Goal: Ask a question: Seek information or help from site administrators or community

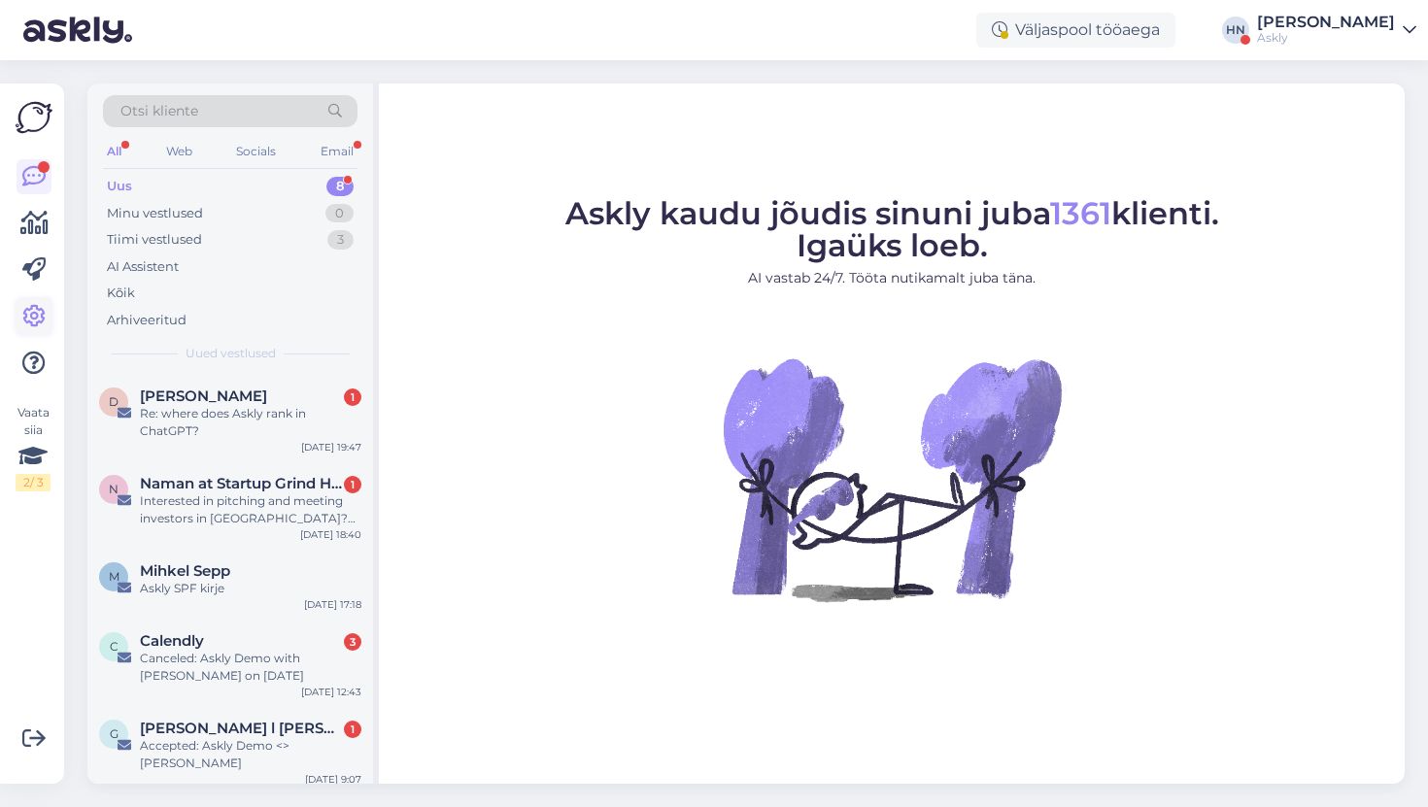
click at [26, 319] on icon at bounding box center [33, 316] width 23 height 23
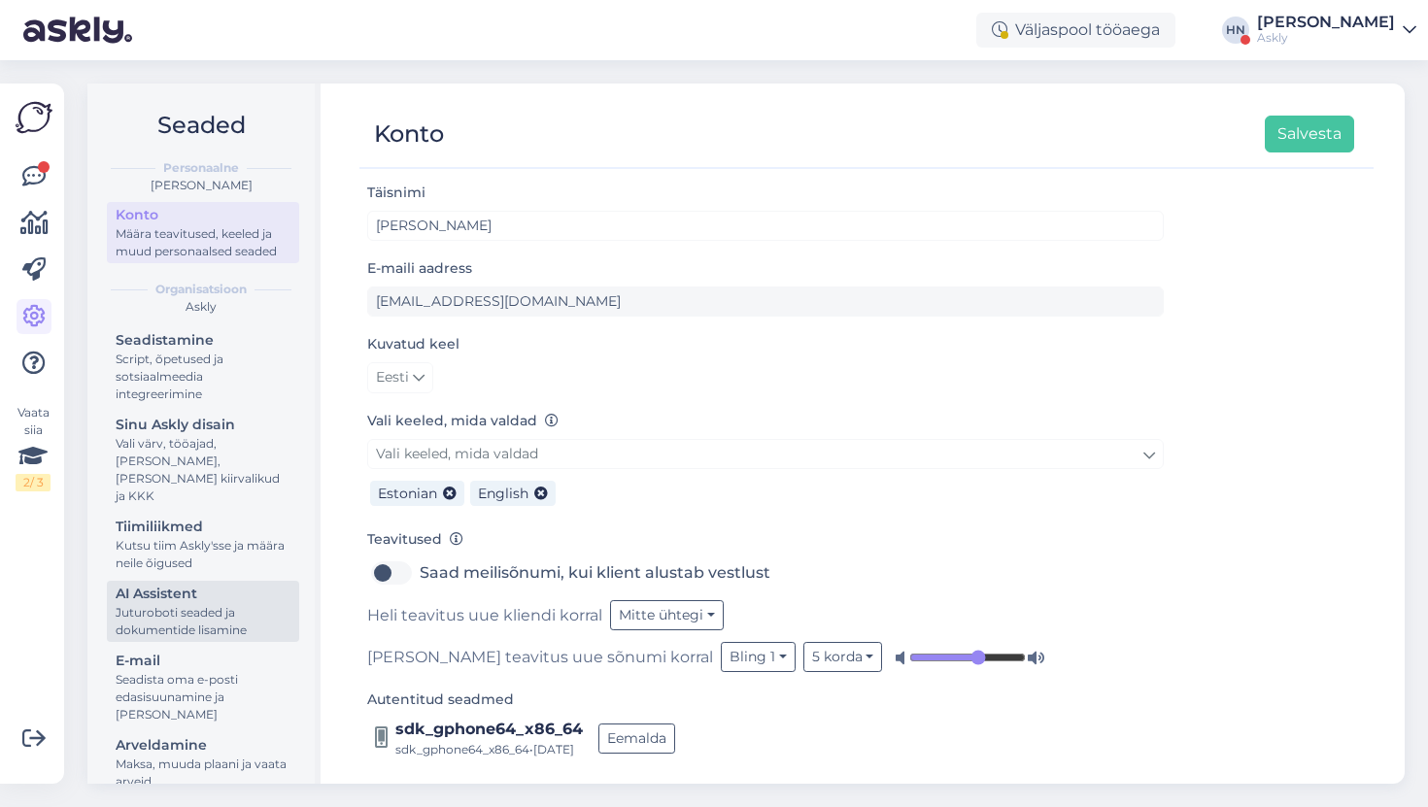
click at [219, 604] on div "Juturoboti seaded ja dokumentide lisamine" at bounding box center [203, 621] width 175 height 35
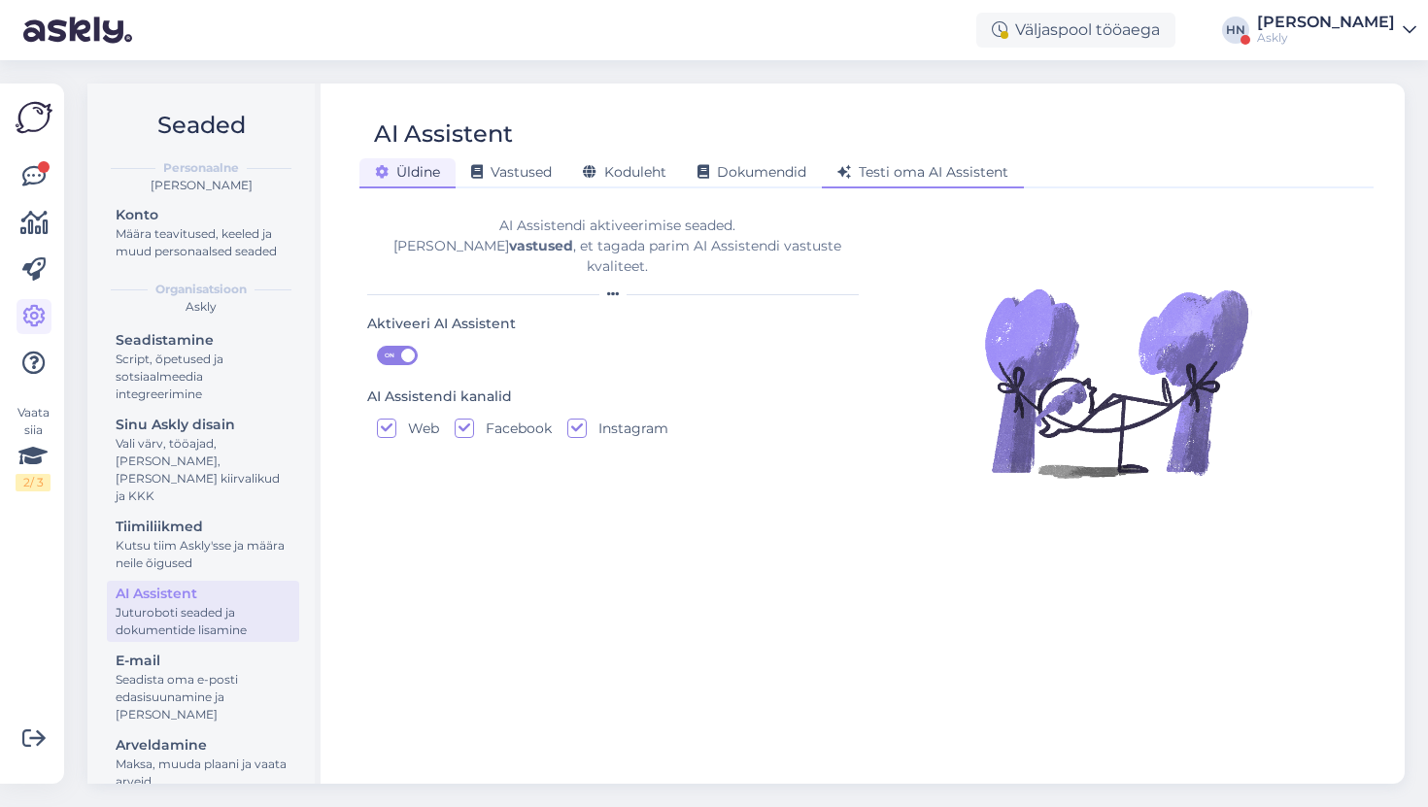
click at [906, 169] on span "Testi oma AI Assistent" at bounding box center [922, 171] width 171 height 17
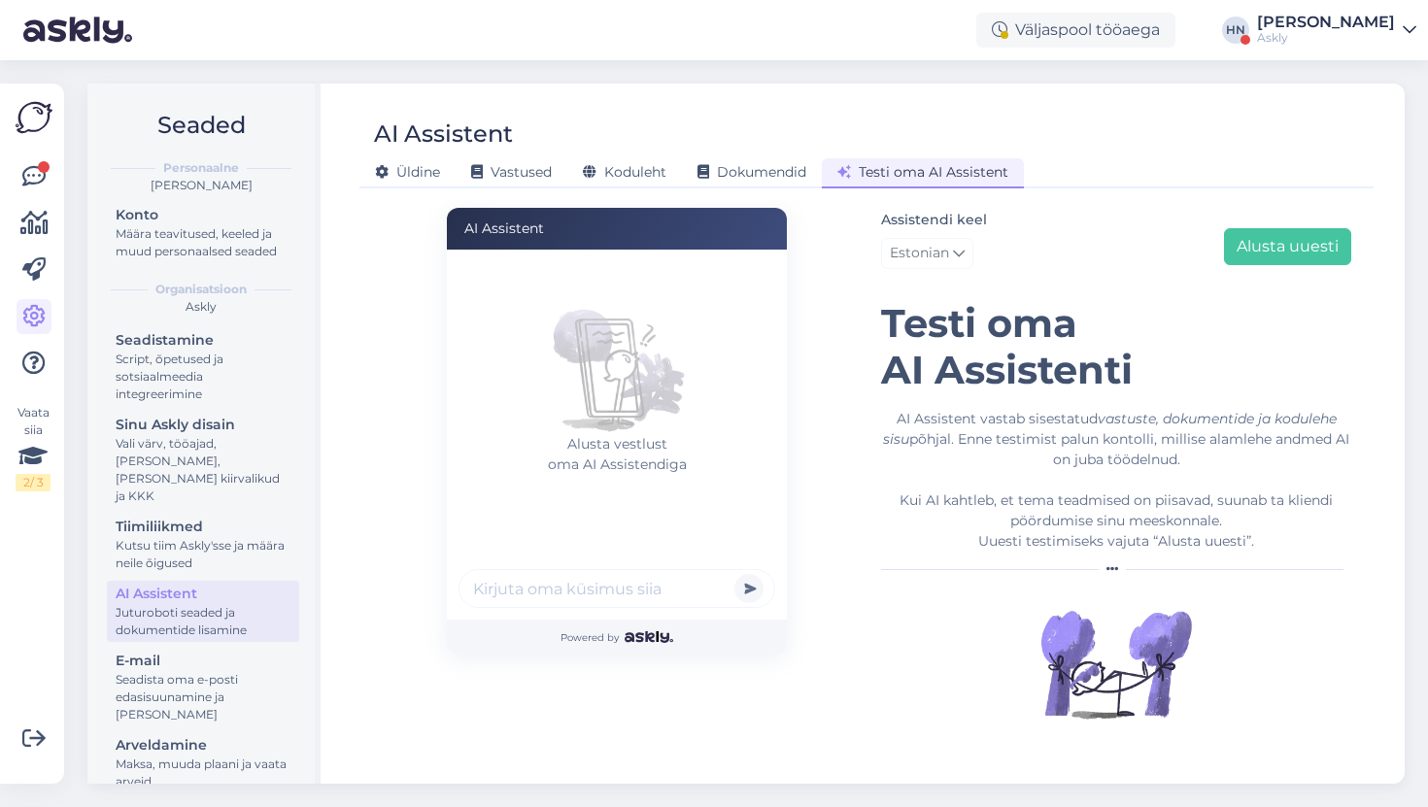
click at [617, 586] on input "text" at bounding box center [617, 588] width 317 height 39
type input "Tere"
click at [734, 574] on button "submit" at bounding box center [748, 588] width 29 height 29
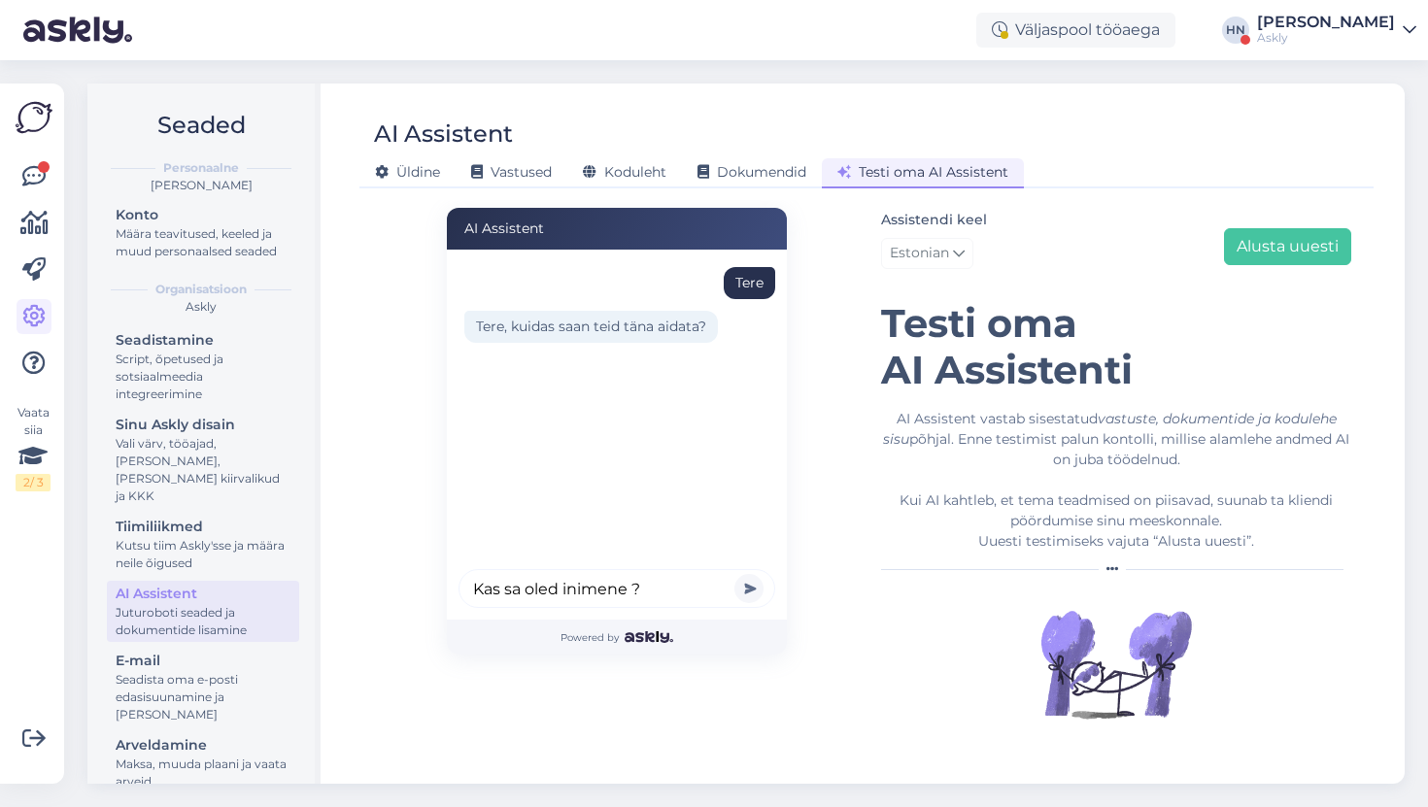
type input "Kas sa oled inimene ?"
click at [734, 574] on button "submit" at bounding box center [748, 588] width 29 height 29
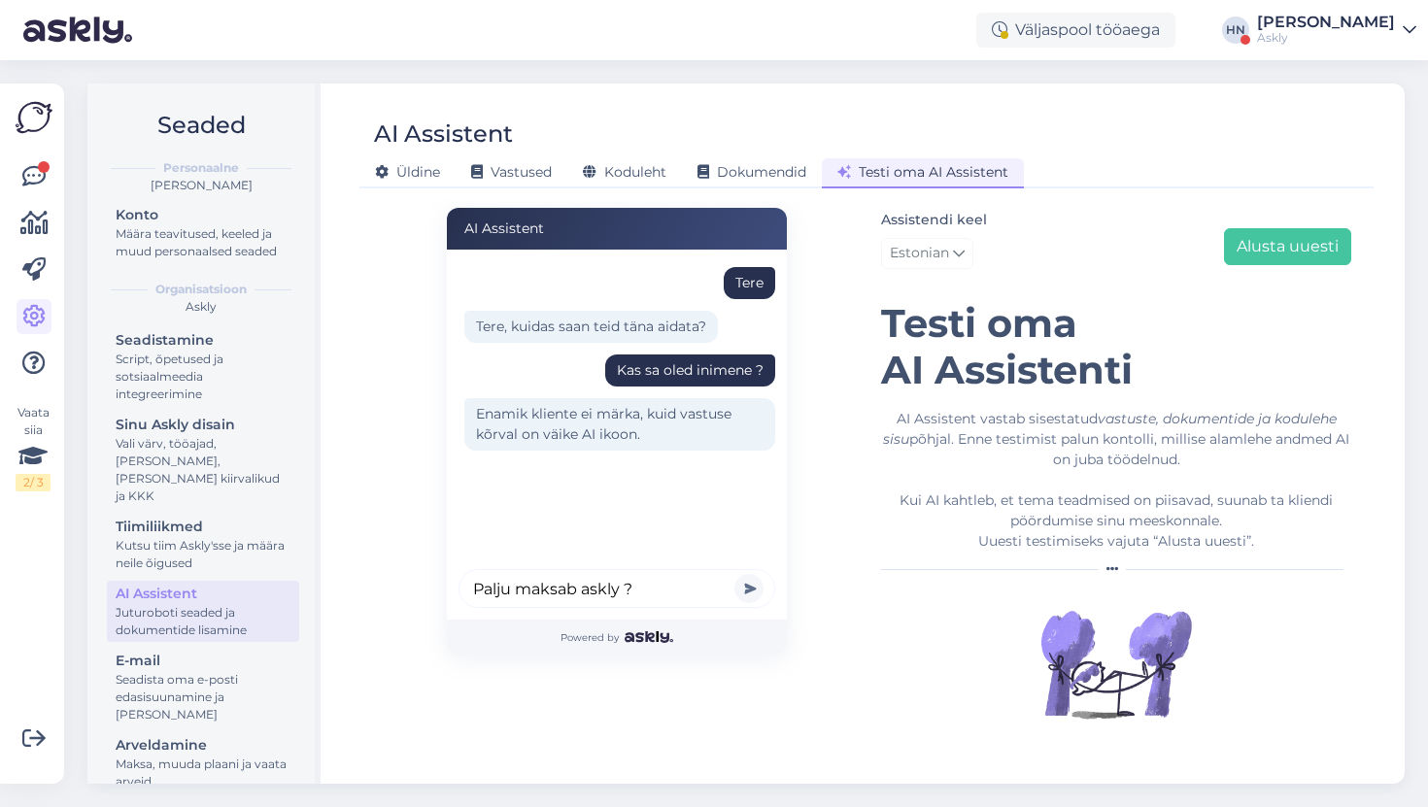
type input "Palju maksab askly ?"
click at [734, 574] on button "submit" at bounding box center [748, 588] width 29 height 29
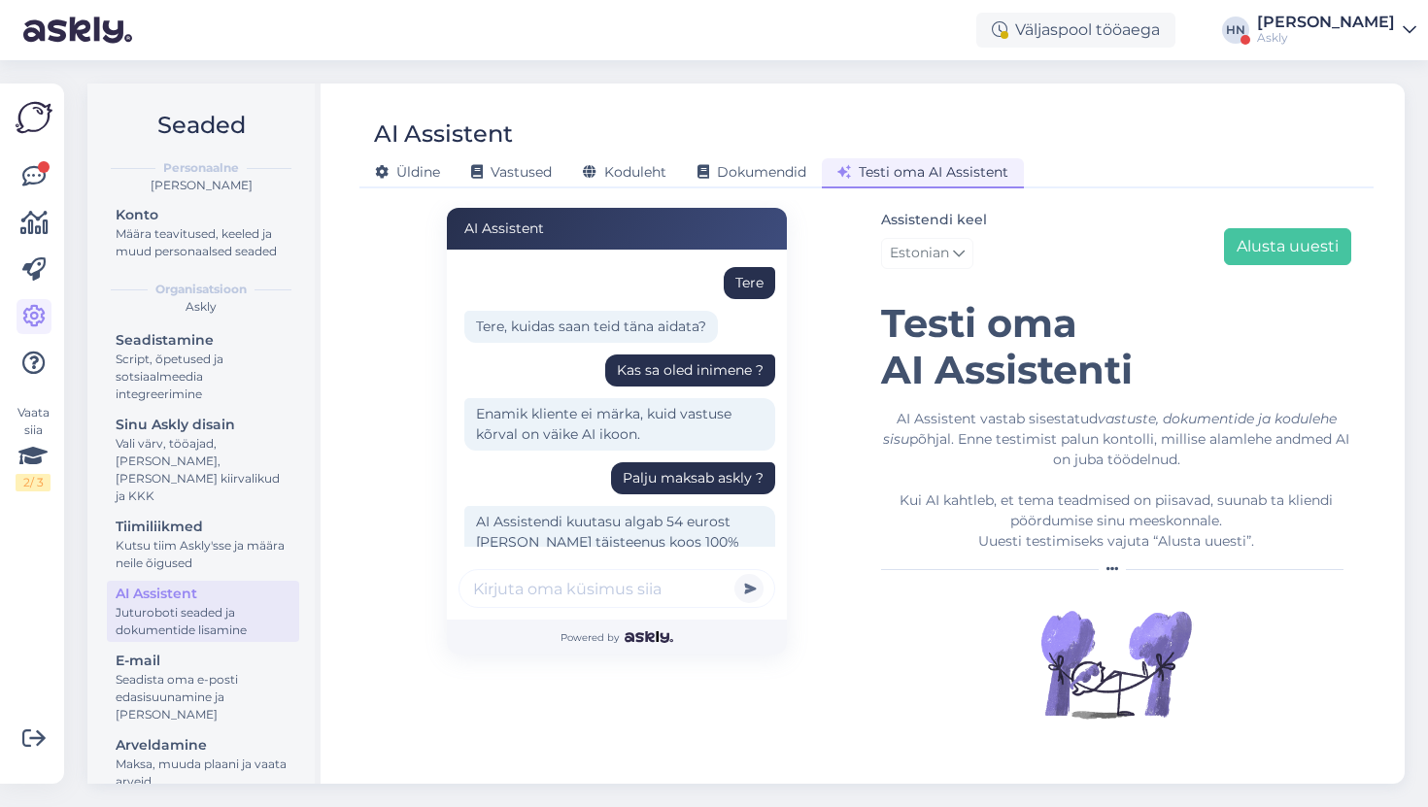
scroll to position [96, 0]
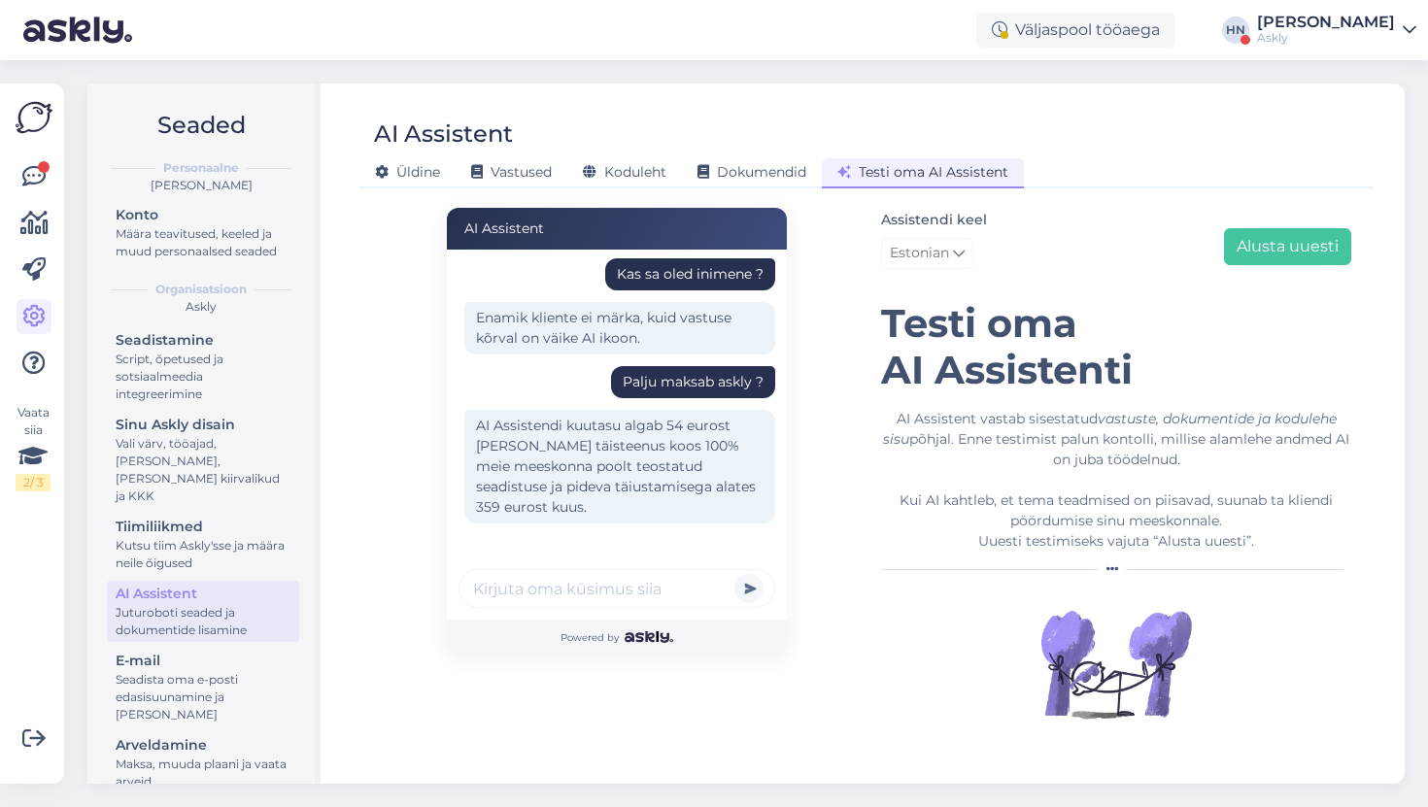
click at [610, 584] on input "text" at bounding box center [617, 588] width 317 height 39
type input "Kas toetate emailide integreerimist ?"
click at [734, 574] on button "submit" at bounding box center [748, 588] width 29 height 29
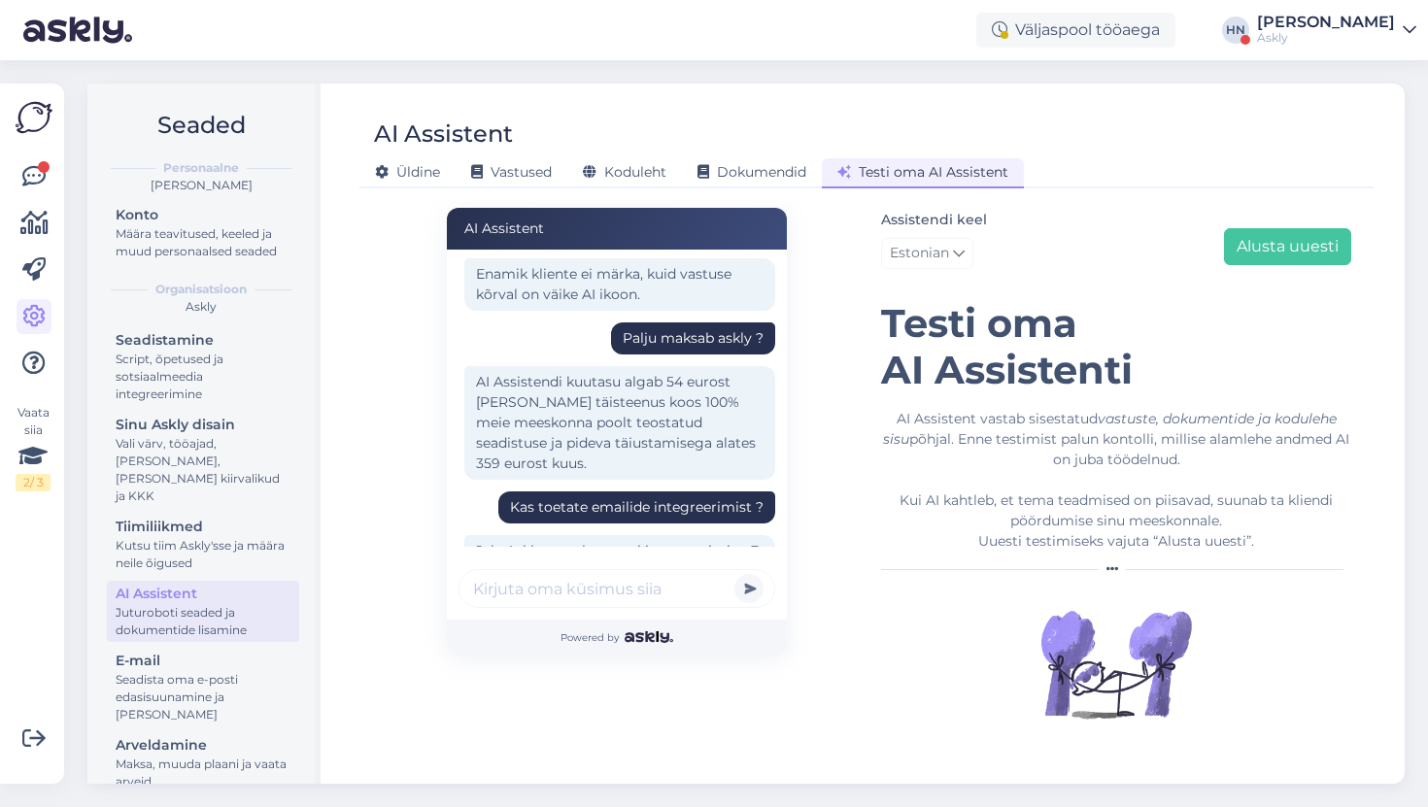
scroll to position [265, 0]
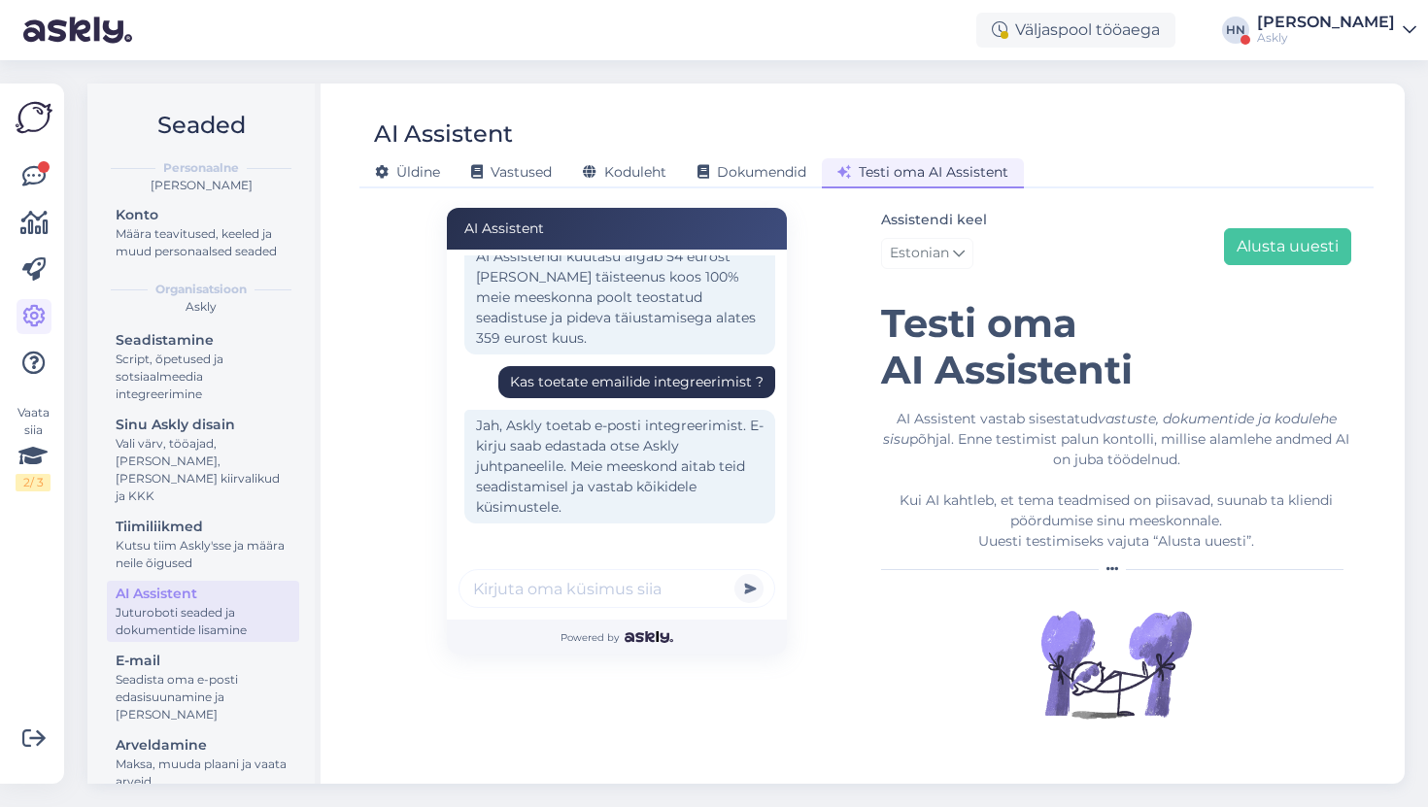
click at [615, 590] on input "text" at bounding box center [617, 588] width 317 height 39
type input "cool thanks"
click at [734, 574] on button "submit" at bounding box center [748, 588] width 29 height 29
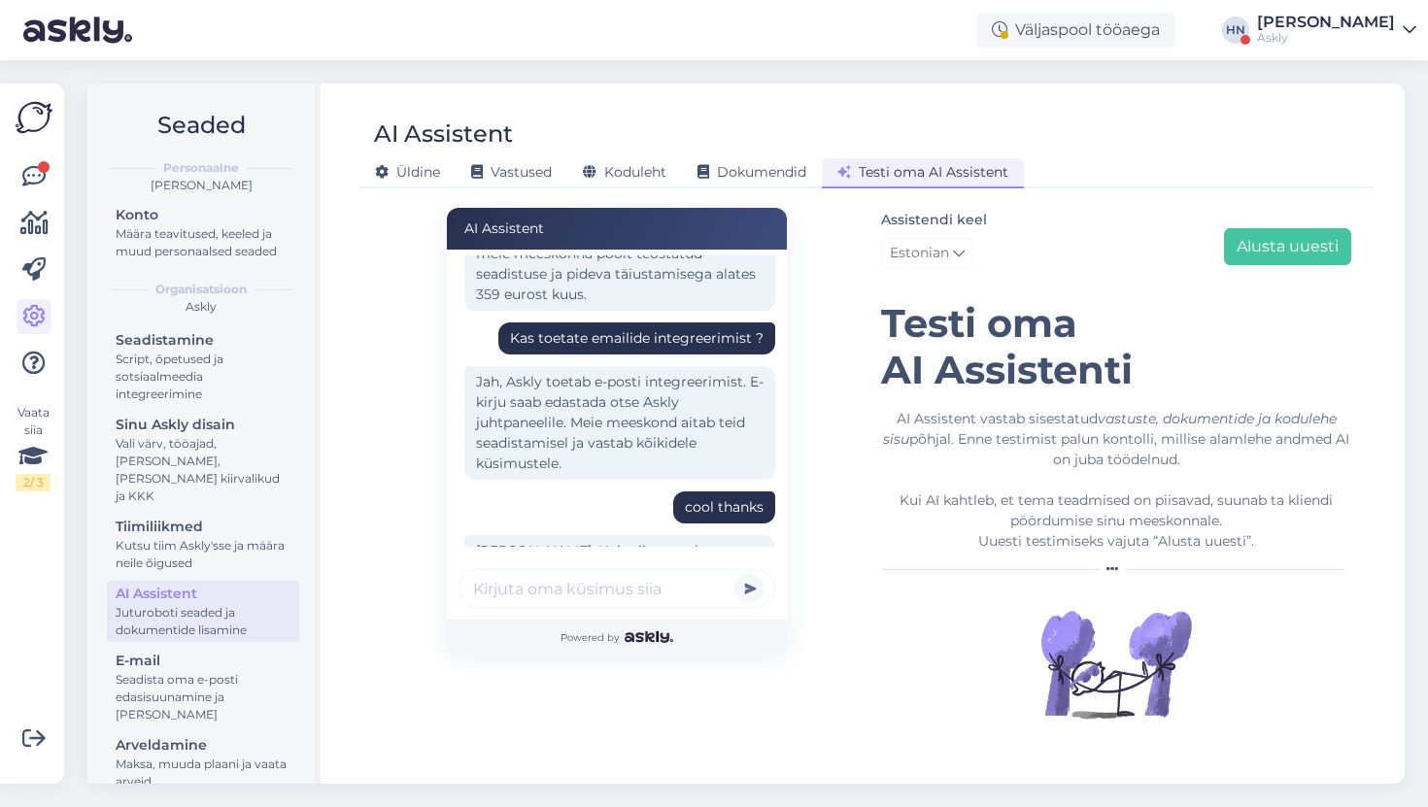
scroll to position [373, 0]
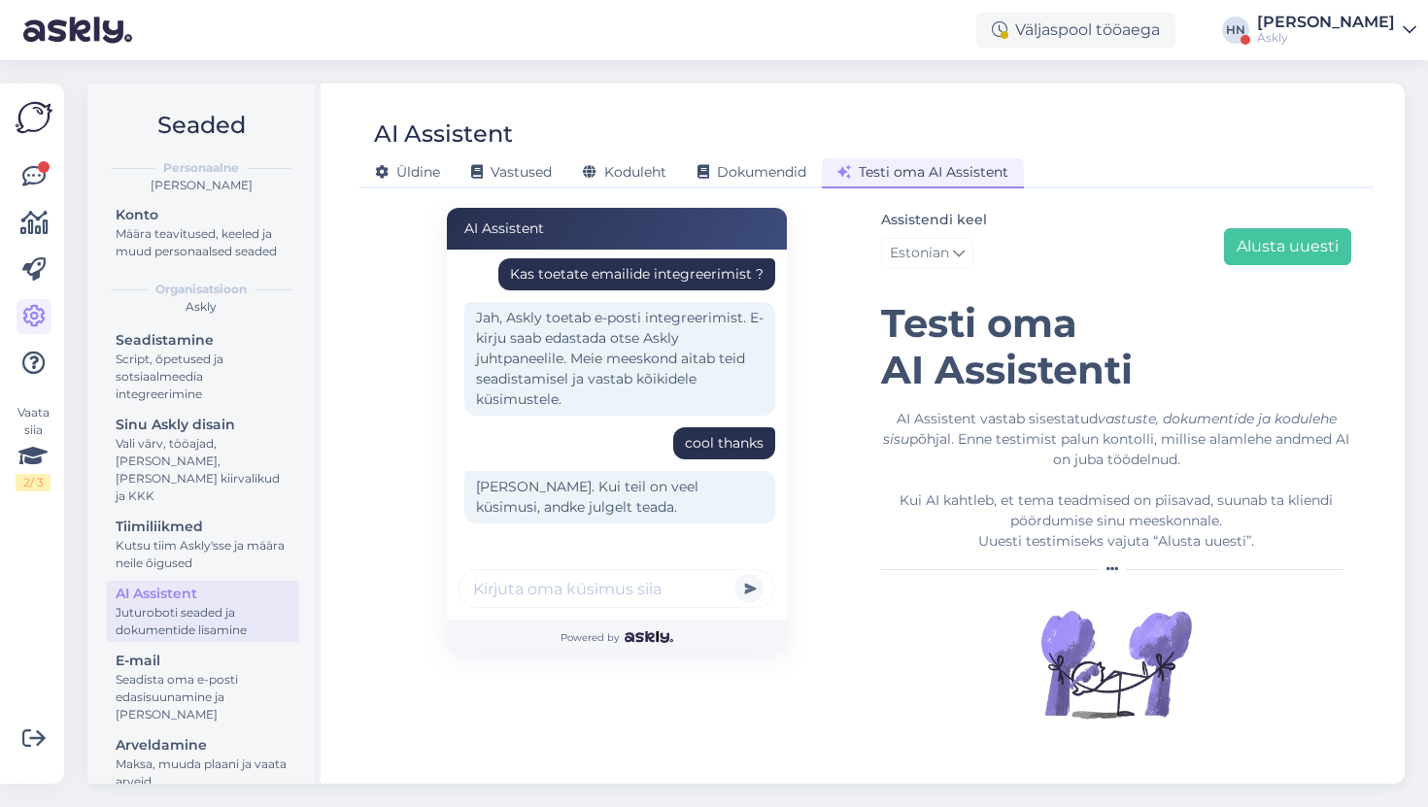
click at [612, 597] on input "text" at bounding box center [617, 588] width 317 height 39
type input "Kas saan widgetit ülesse ja [PERSON_NAME] ?"
click at [734, 574] on button "submit" at bounding box center [748, 588] width 29 height 29
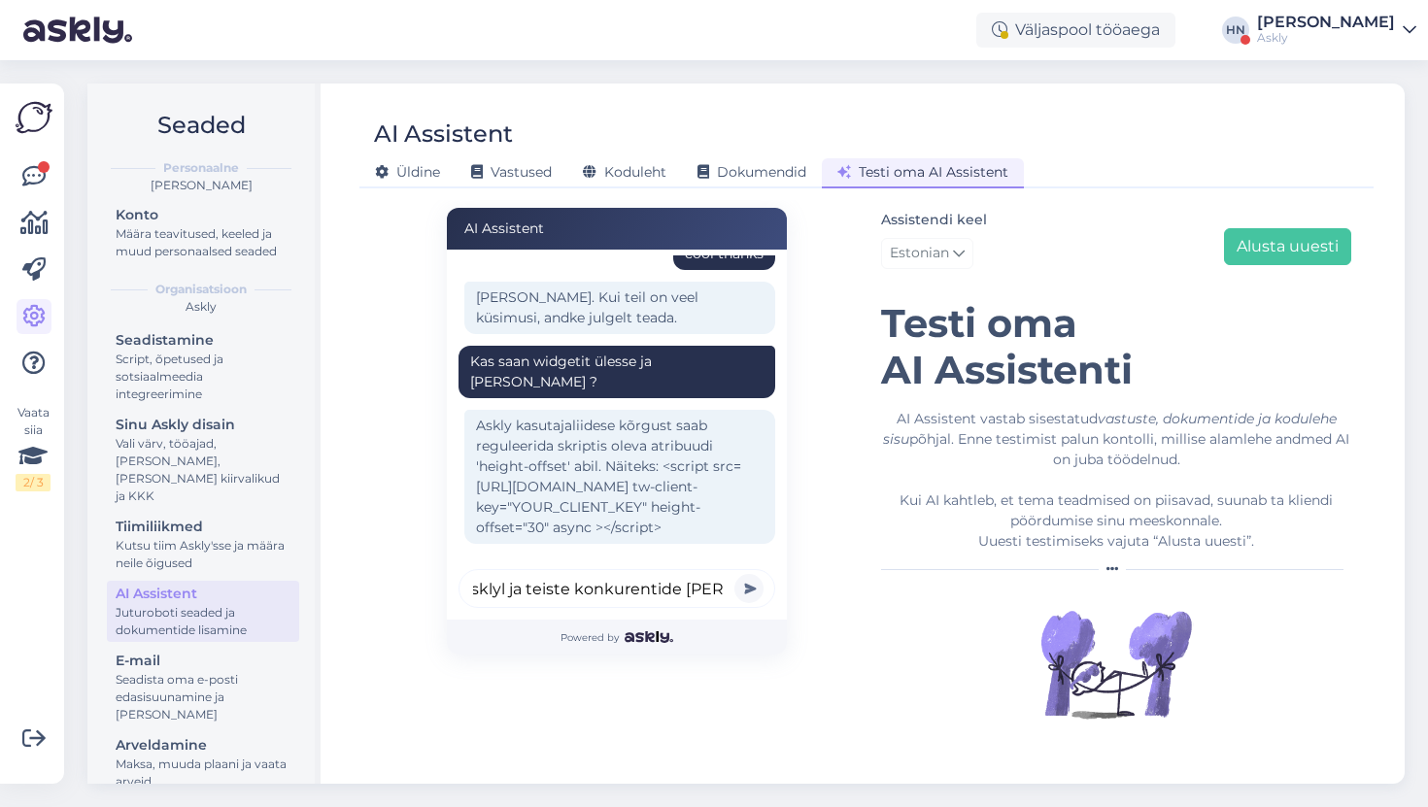
scroll to position [0, 76]
type input "mis on asklyl ja teiste konkurentide [PERSON_NAME] ?"
click at [734, 574] on button "submit" at bounding box center [748, 588] width 29 height 29
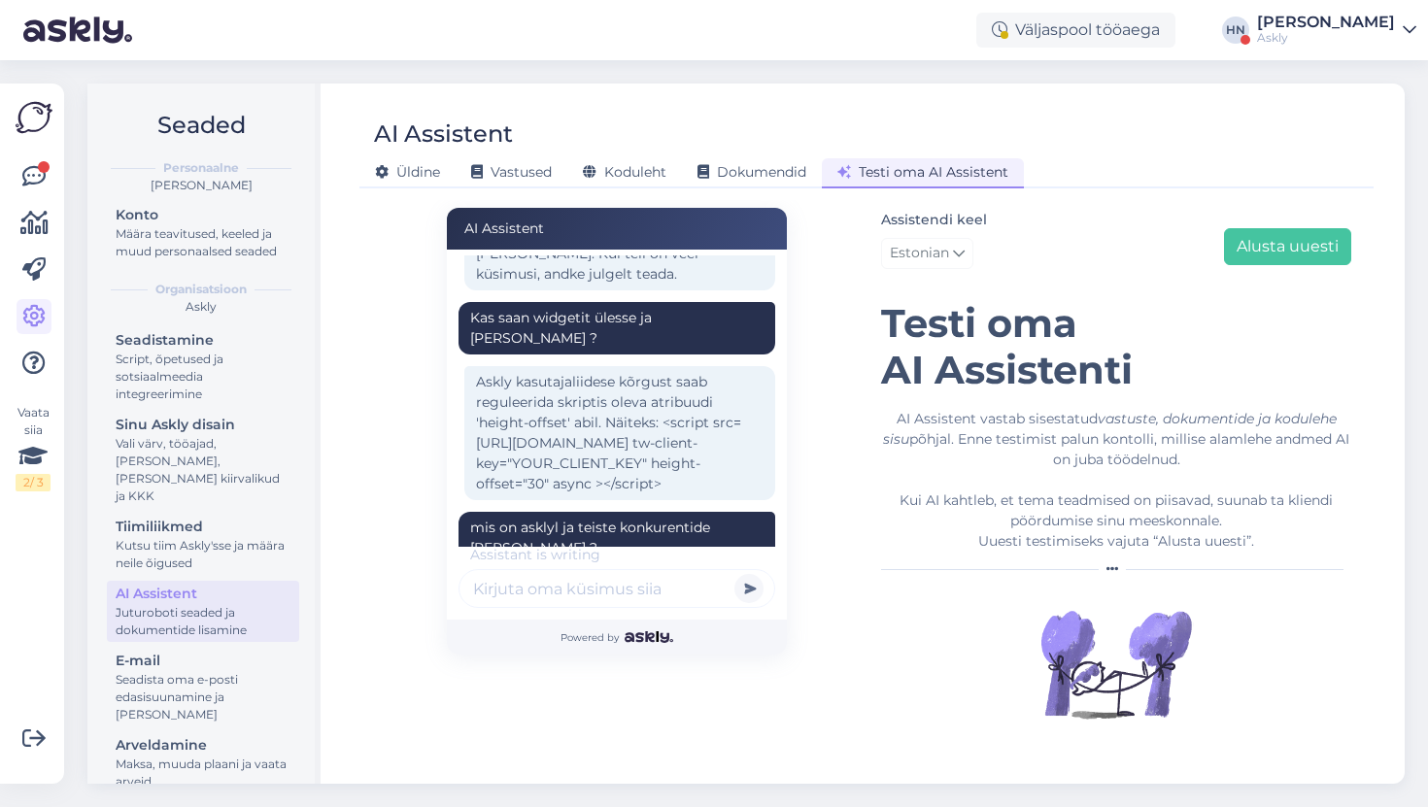
click at [563, 445] on div "Askly kasutajaliidese kõrgust saab reguleerida skriptis oleva atribuudi 'height…" at bounding box center [619, 433] width 311 height 134
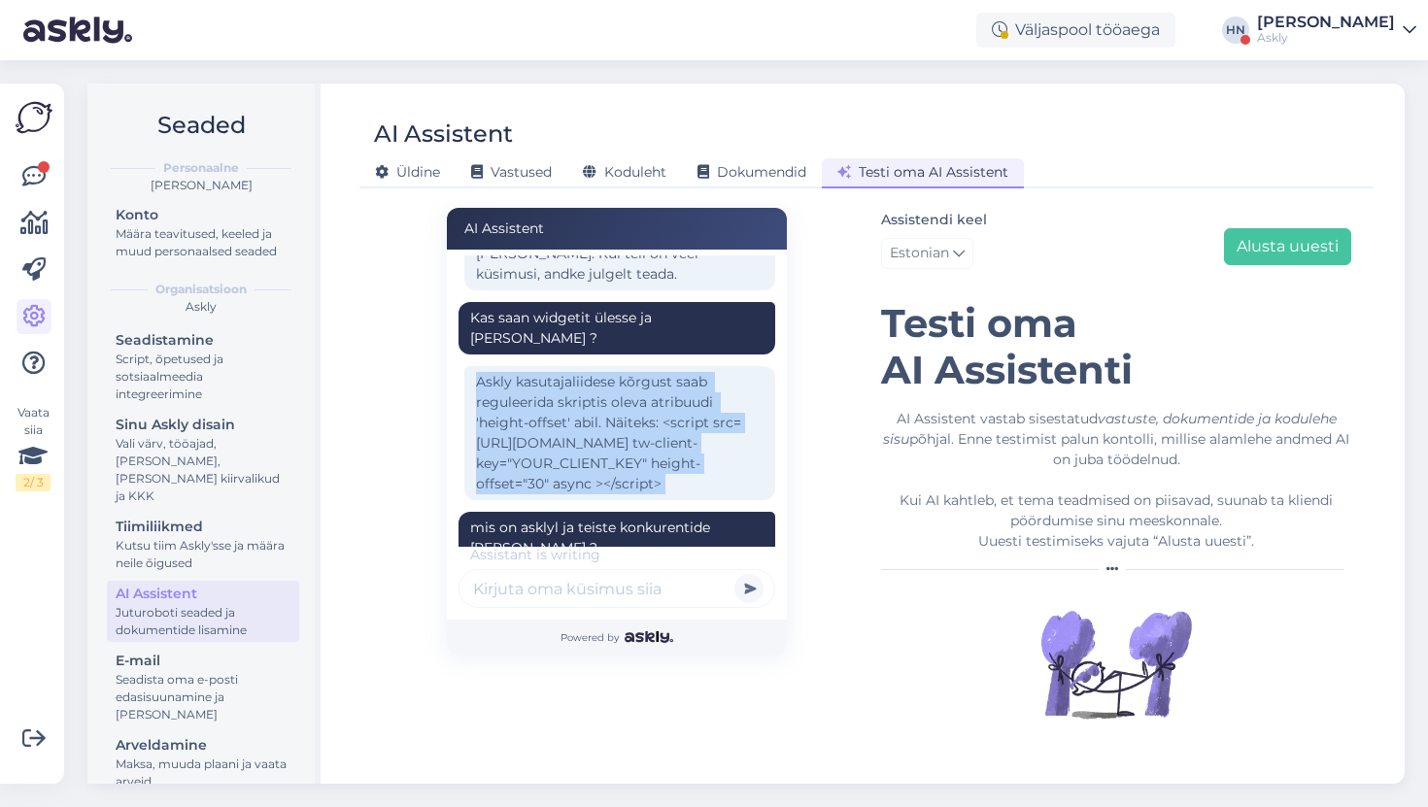
click at [563, 445] on div "Askly kasutajaliidese kõrgust saab reguleerida skriptis oleva atribuudi 'height…" at bounding box center [619, 433] width 311 height 134
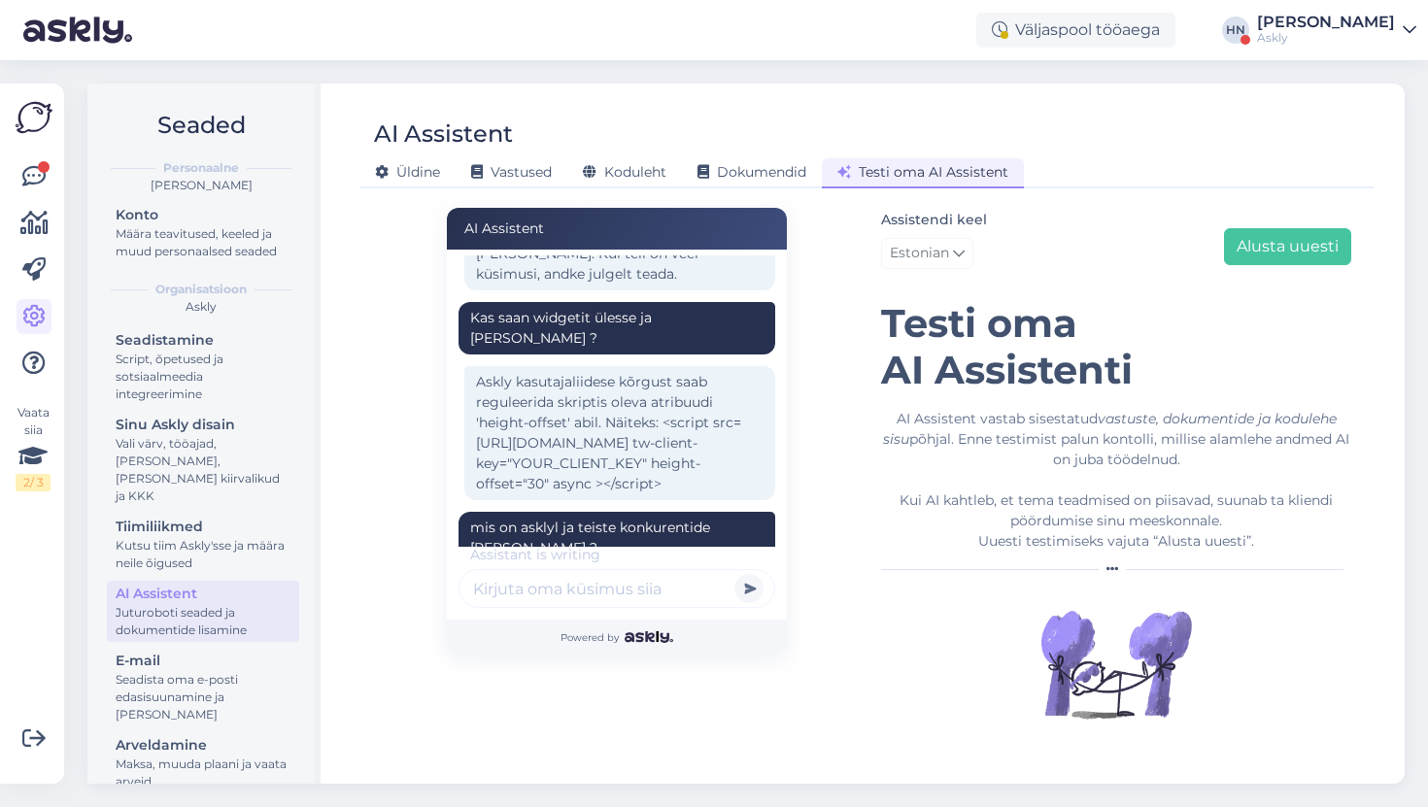
click at [563, 445] on div "Askly kasutajaliidese kõrgust saab reguleerida skriptis oleva atribuudi 'height…" at bounding box center [619, 433] width 311 height 134
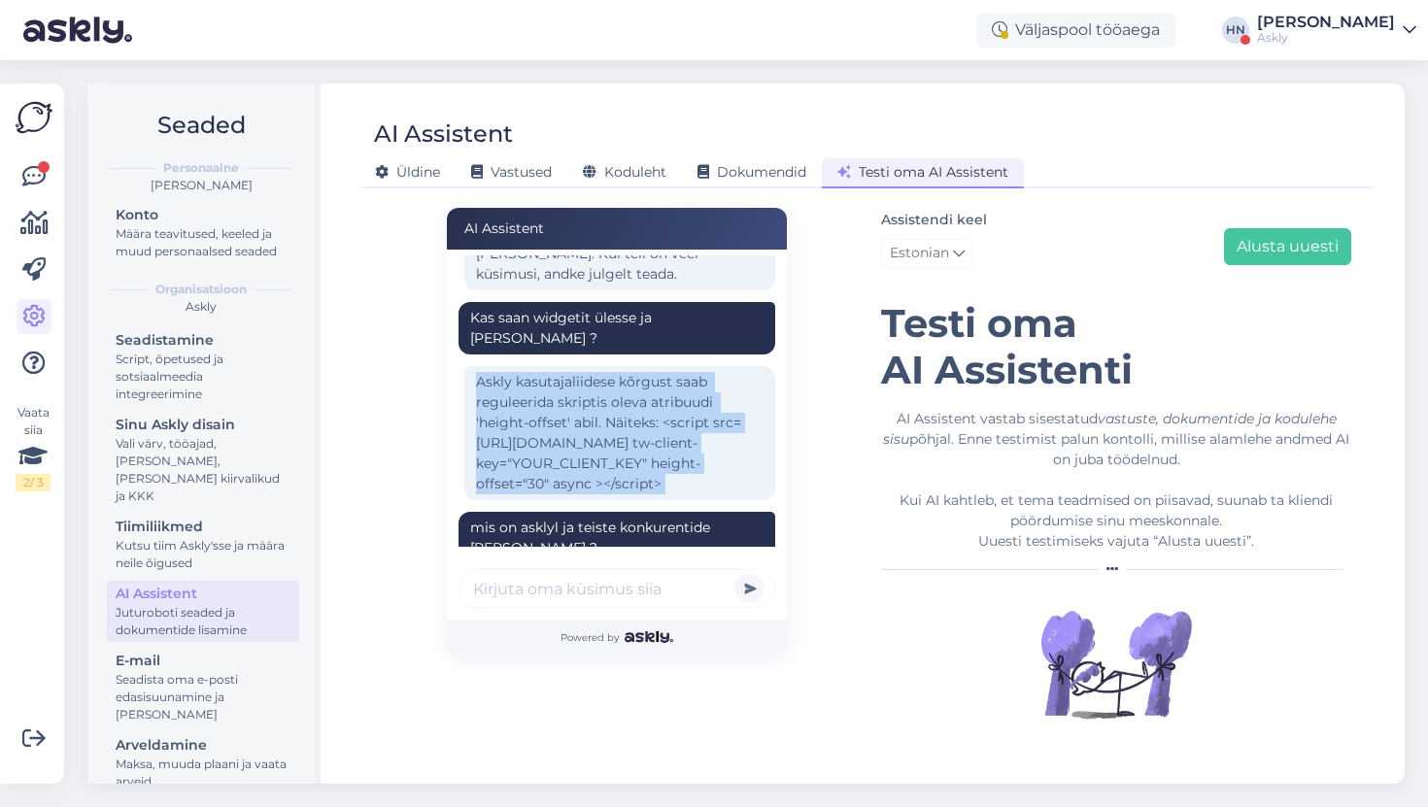
scroll to position [813, 0]
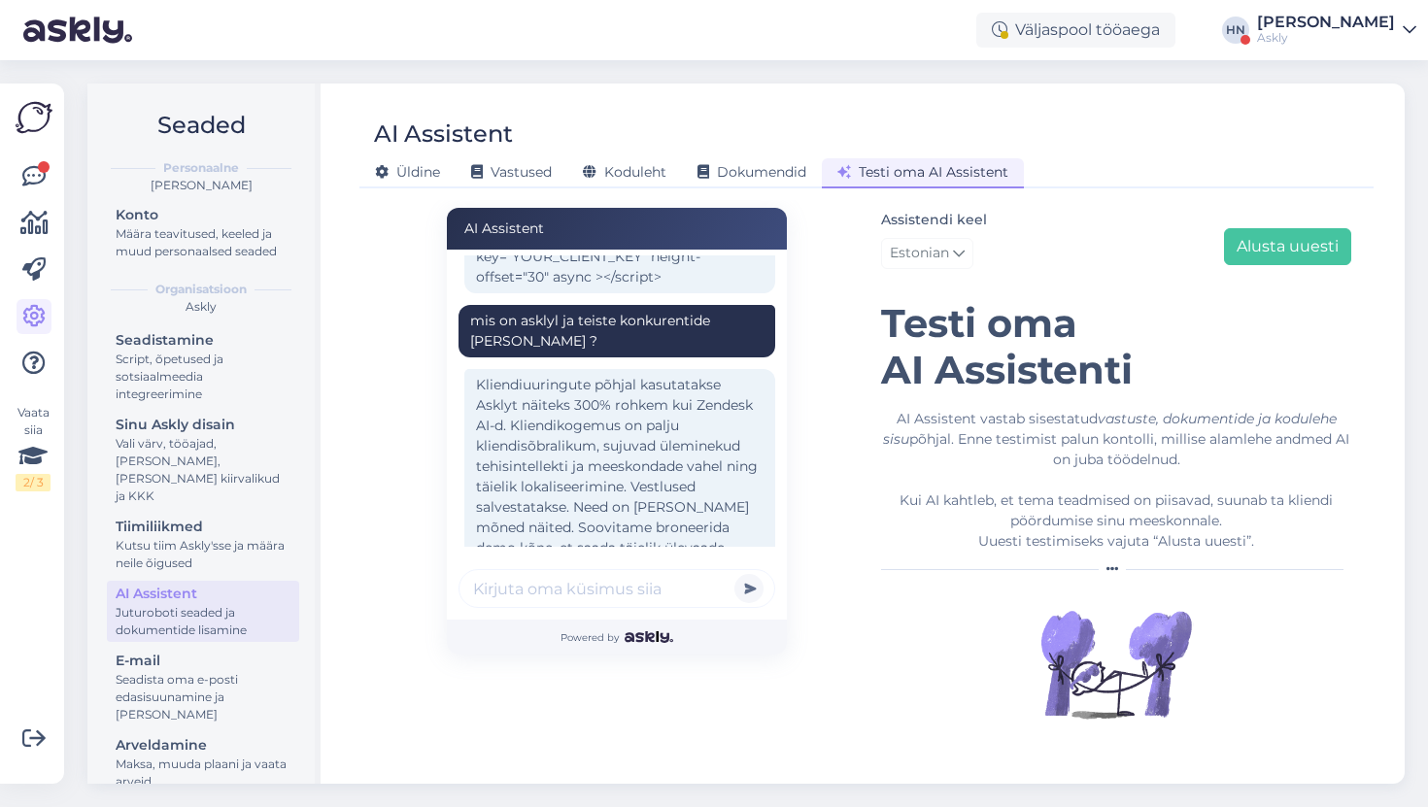
click at [619, 588] on input "text" at bounding box center [617, 588] width 317 height 39
type input "kas sul broneerimise linki on jagada ?"
click at [734, 574] on button "submit" at bounding box center [748, 588] width 29 height 29
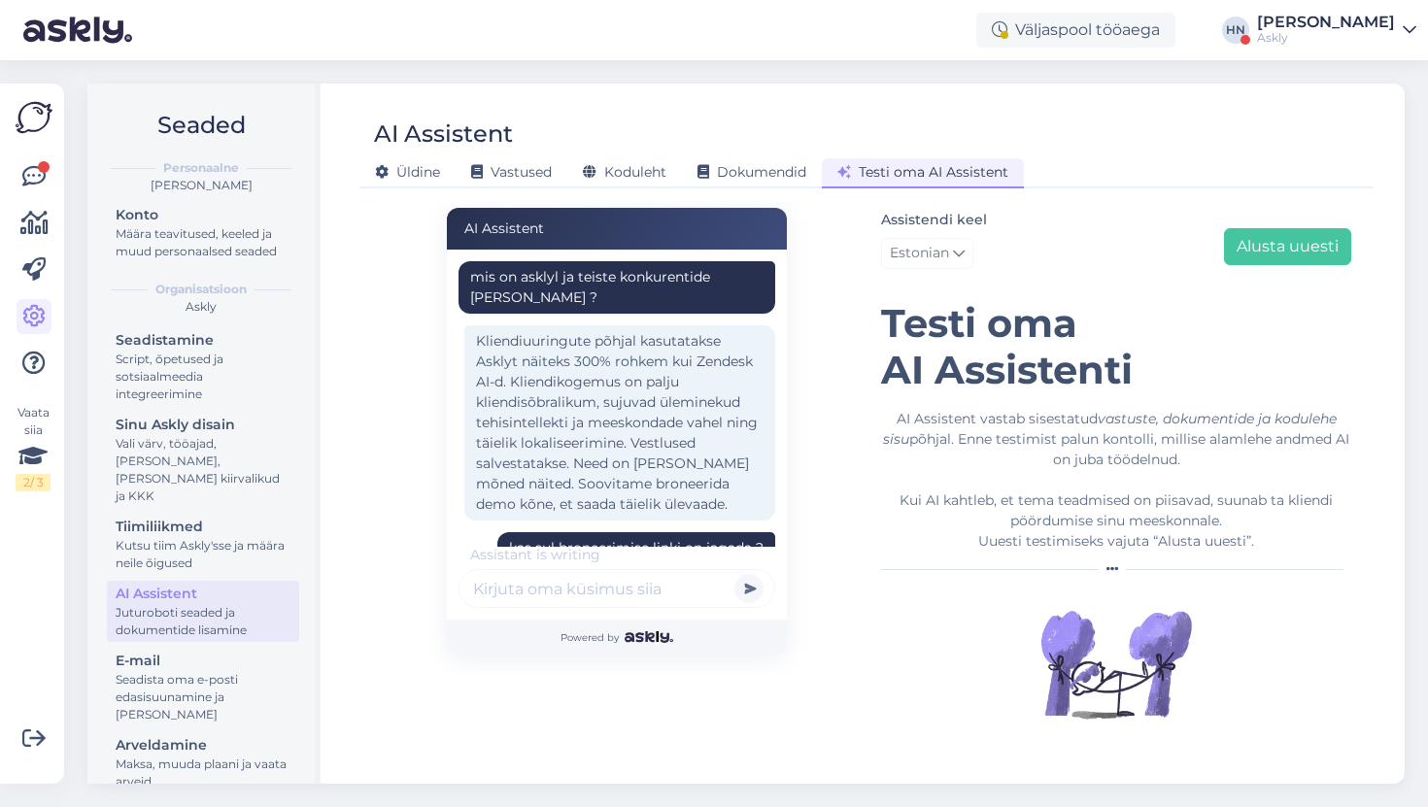
scroll to position [941, 0]
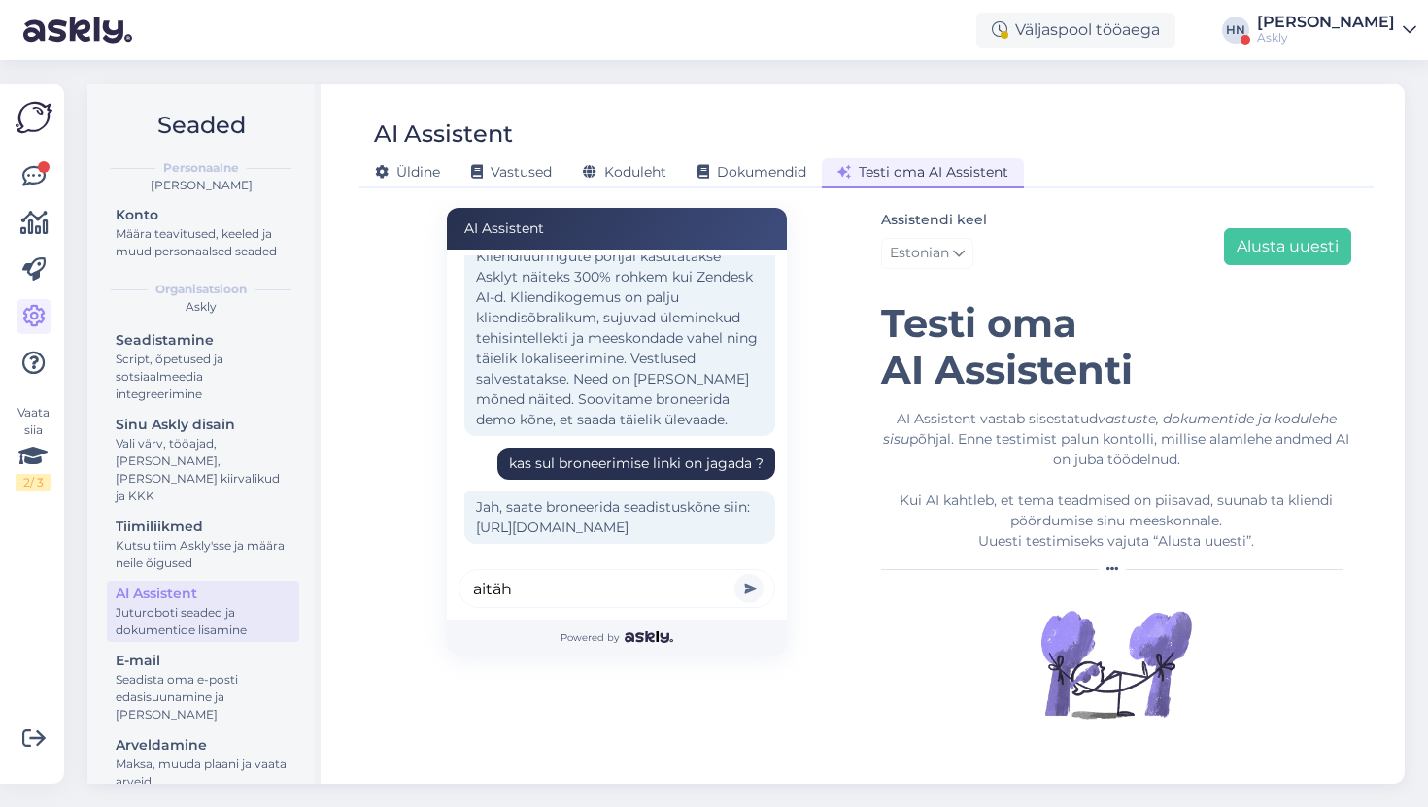
type input "aitäh"
click at [734, 574] on button "submit" at bounding box center [748, 588] width 29 height 29
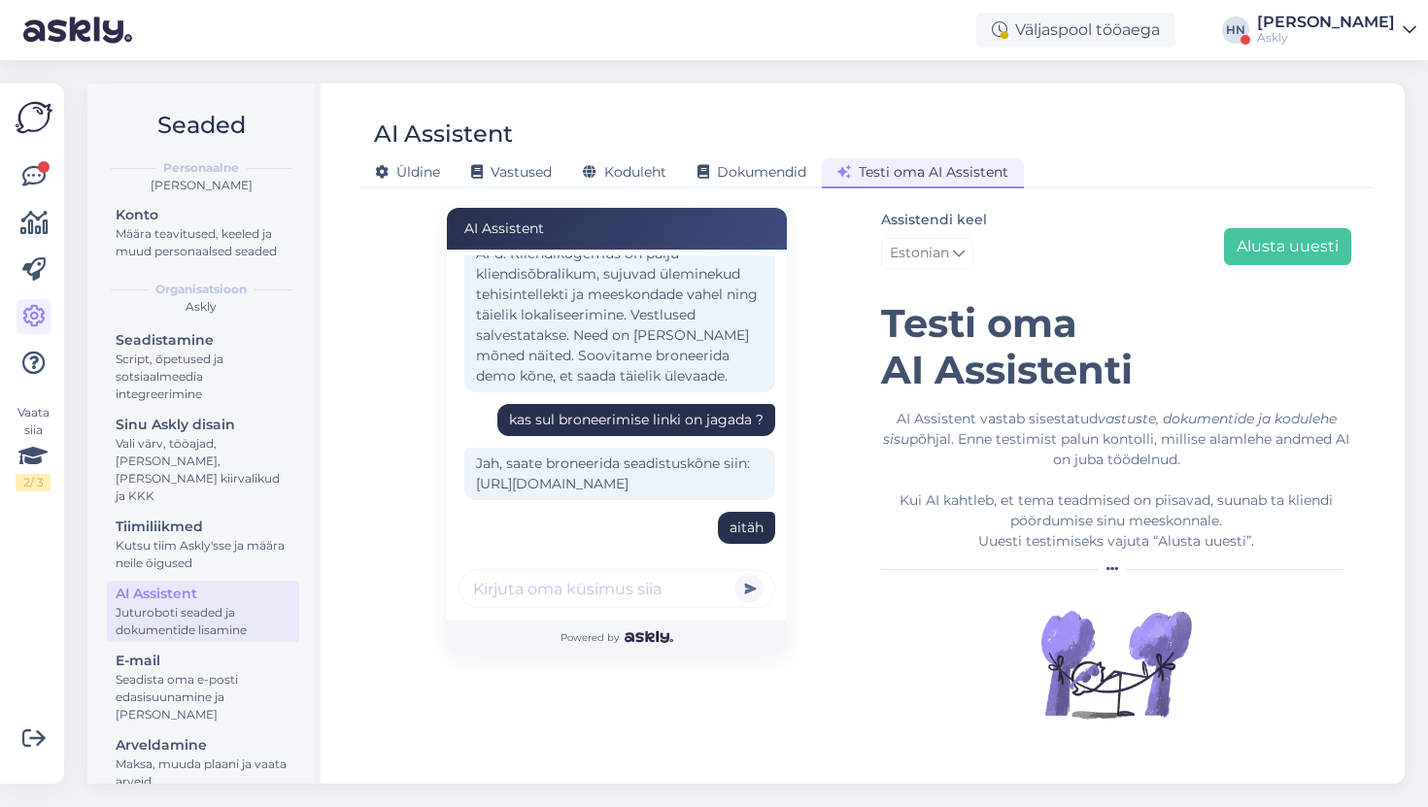
scroll to position [1049, 0]
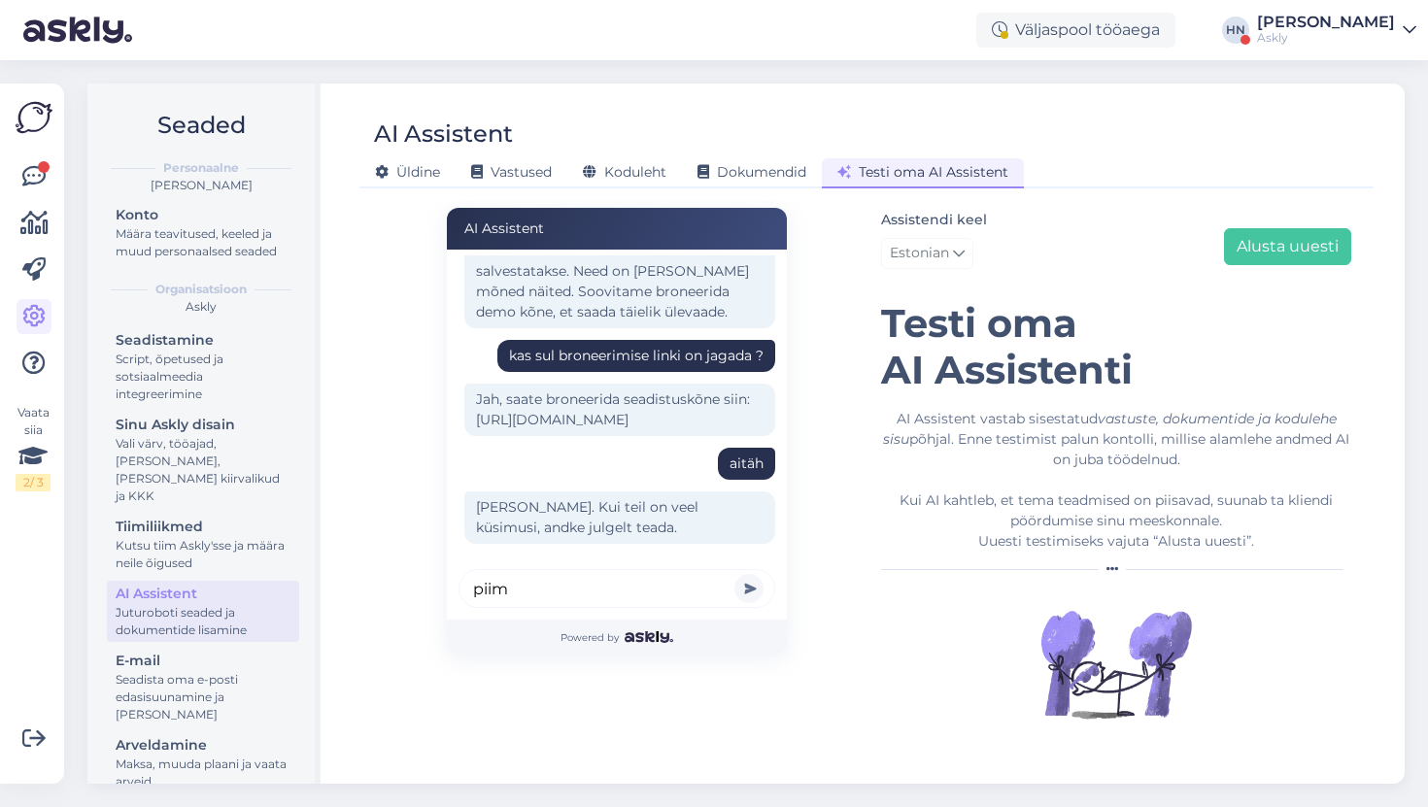
type input "piim"
click at [734, 574] on button "submit" at bounding box center [748, 588] width 29 height 29
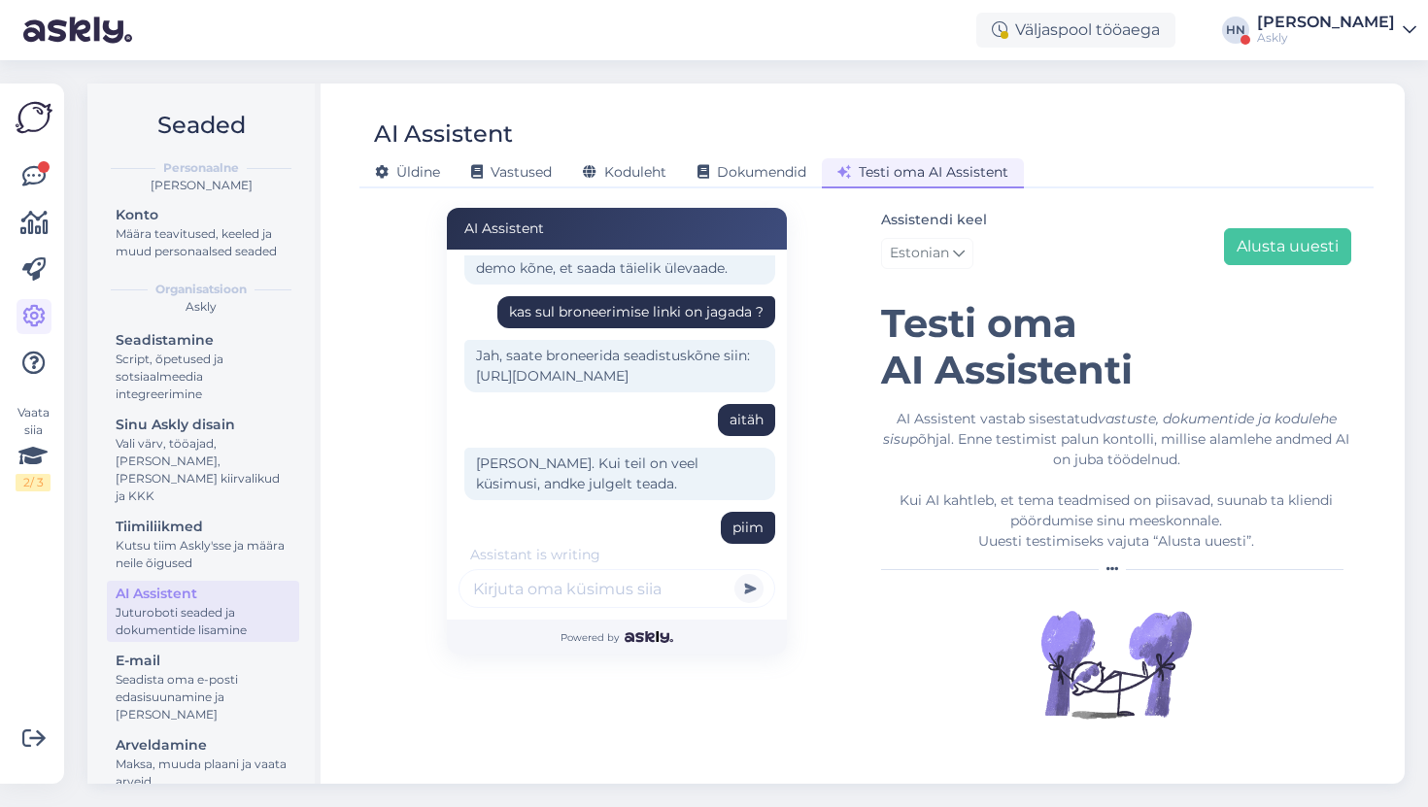
click at [663, 462] on div "[PERSON_NAME]. Kui teil on veel küsimusi, andke julgelt teada." at bounding box center [619, 474] width 311 height 52
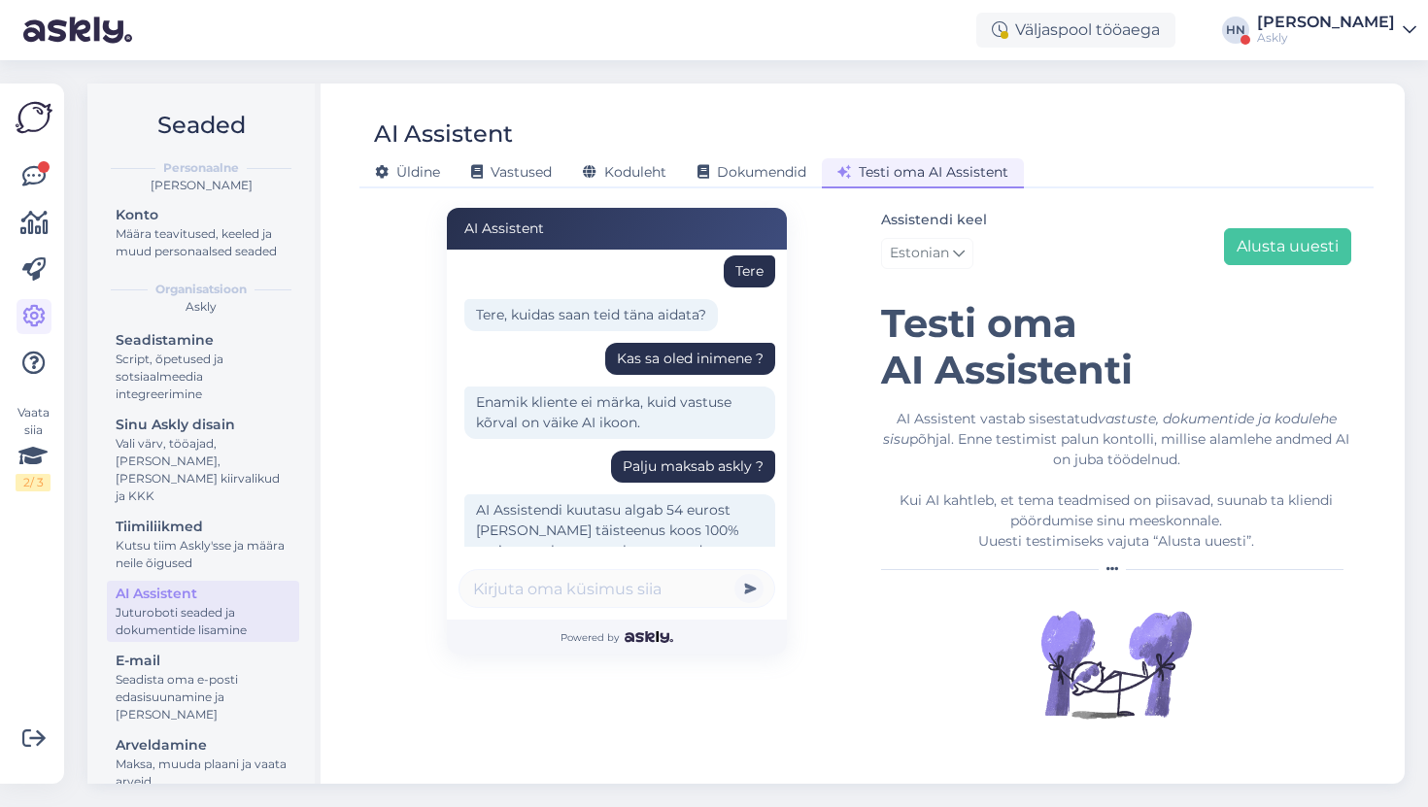
scroll to position [0, 0]
